Goal: Transaction & Acquisition: Purchase product/service

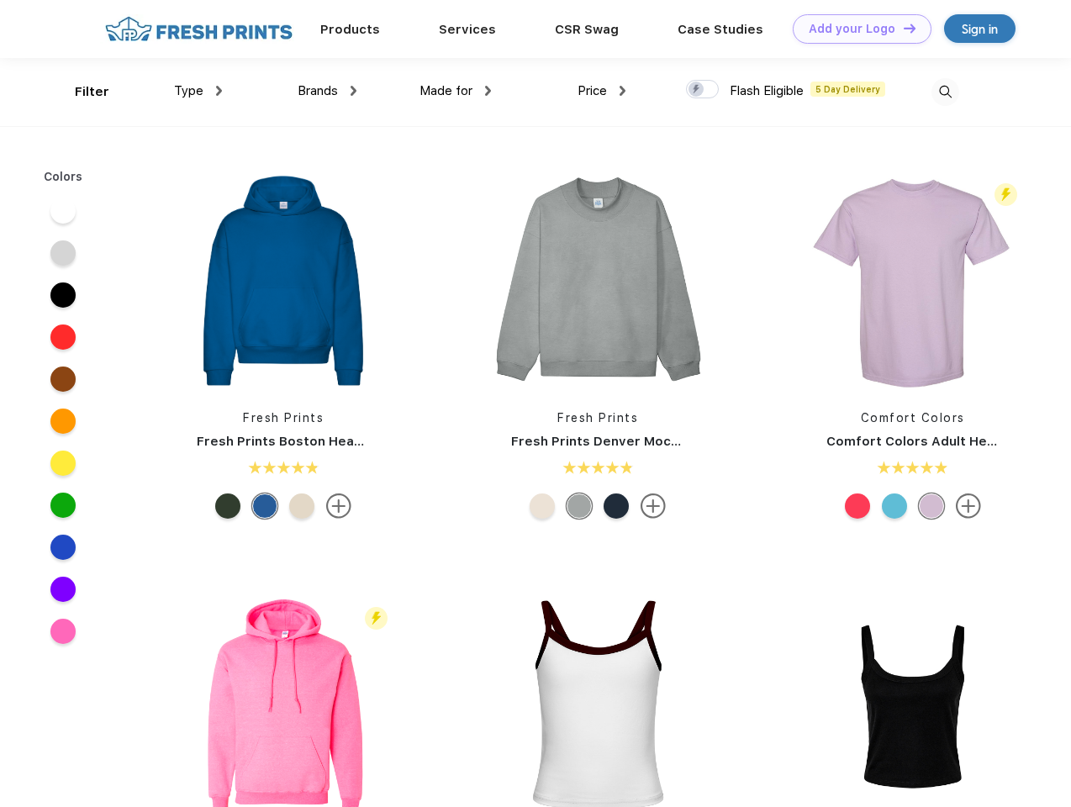
scroll to position [1, 0]
click at [855, 29] on link "Add your Logo Design Tool" at bounding box center [861, 28] width 139 height 29
click at [0, 0] on div "Design Tool" at bounding box center [0, 0] width 0 height 0
click at [902, 28] on link "Add your Logo Design Tool" at bounding box center [861, 28] width 139 height 29
click at [81, 92] on div "Filter" at bounding box center [92, 91] width 34 height 19
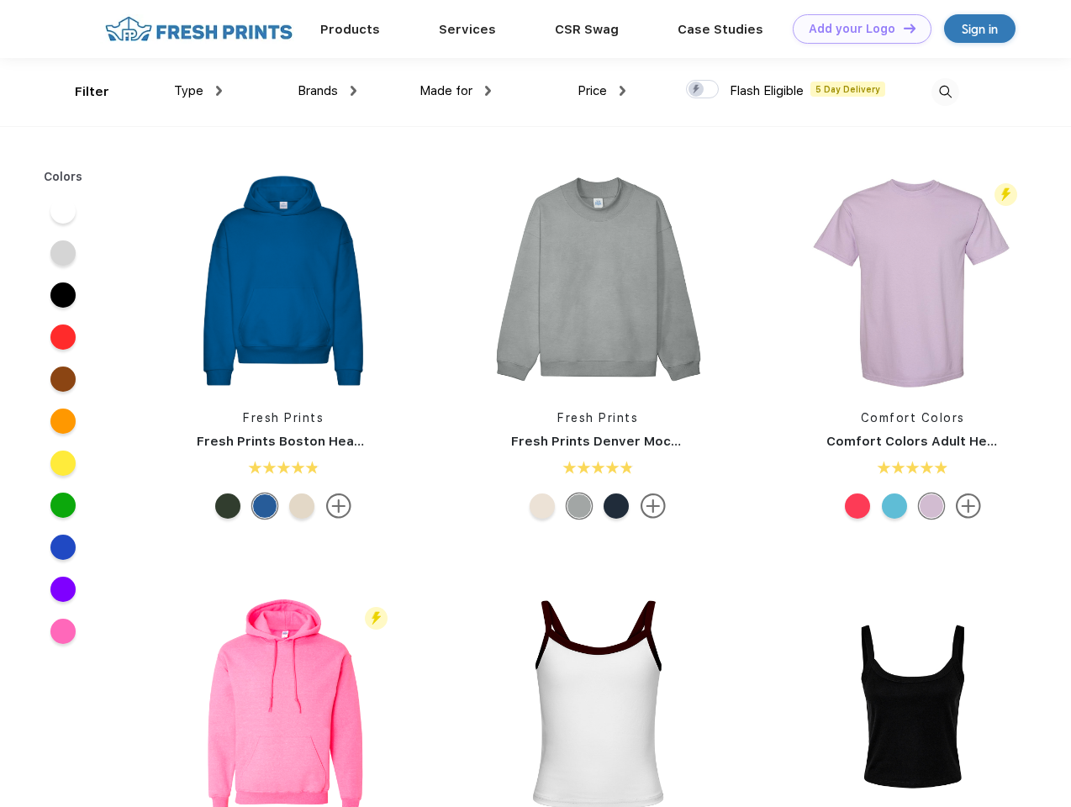
click at [198, 91] on span "Type" at bounding box center [188, 90] width 29 height 15
click at [327, 91] on span "Brands" at bounding box center [317, 90] width 40 height 15
click at [455, 91] on span "Made for" at bounding box center [445, 90] width 53 height 15
click at [602, 91] on span "Price" at bounding box center [591, 90] width 29 height 15
click at [703, 90] on div at bounding box center [702, 89] width 33 height 18
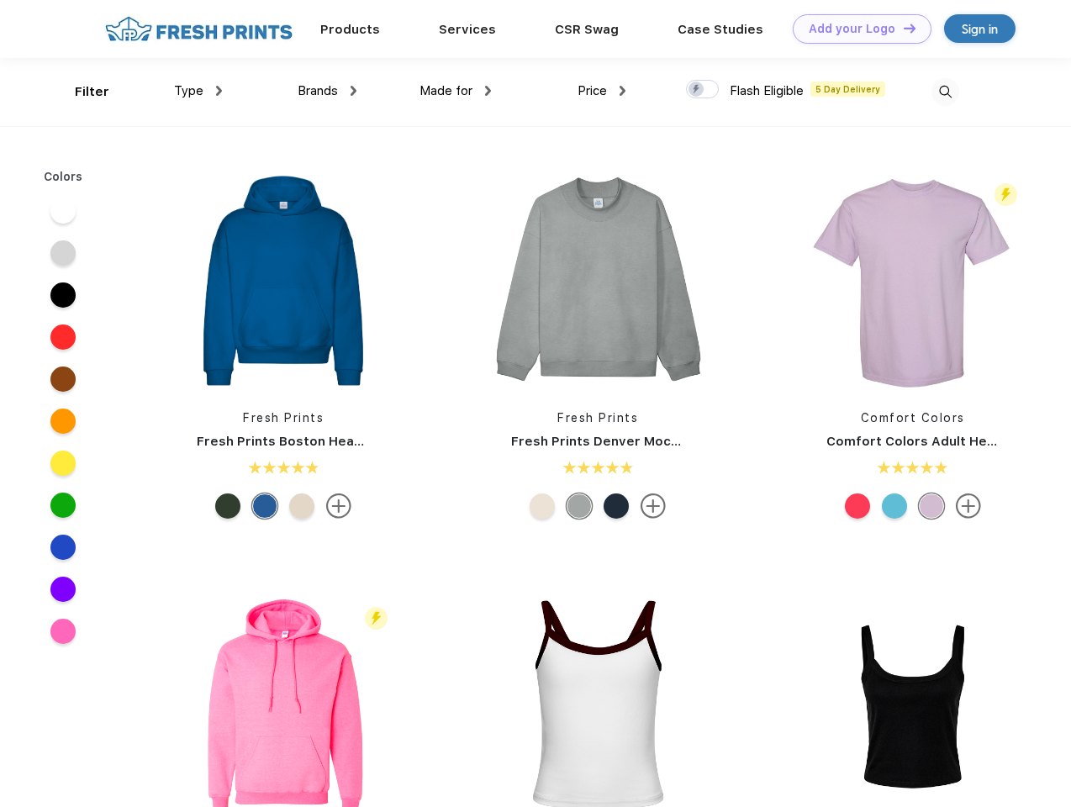
click at [697, 90] on input "checkbox" at bounding box center [691, 84] width 11 height 11
click at [945, 92] on img at bounding box center [945, 92] width 28 height 28
